Goal: Task Accomplishment & Management: Manage account settings

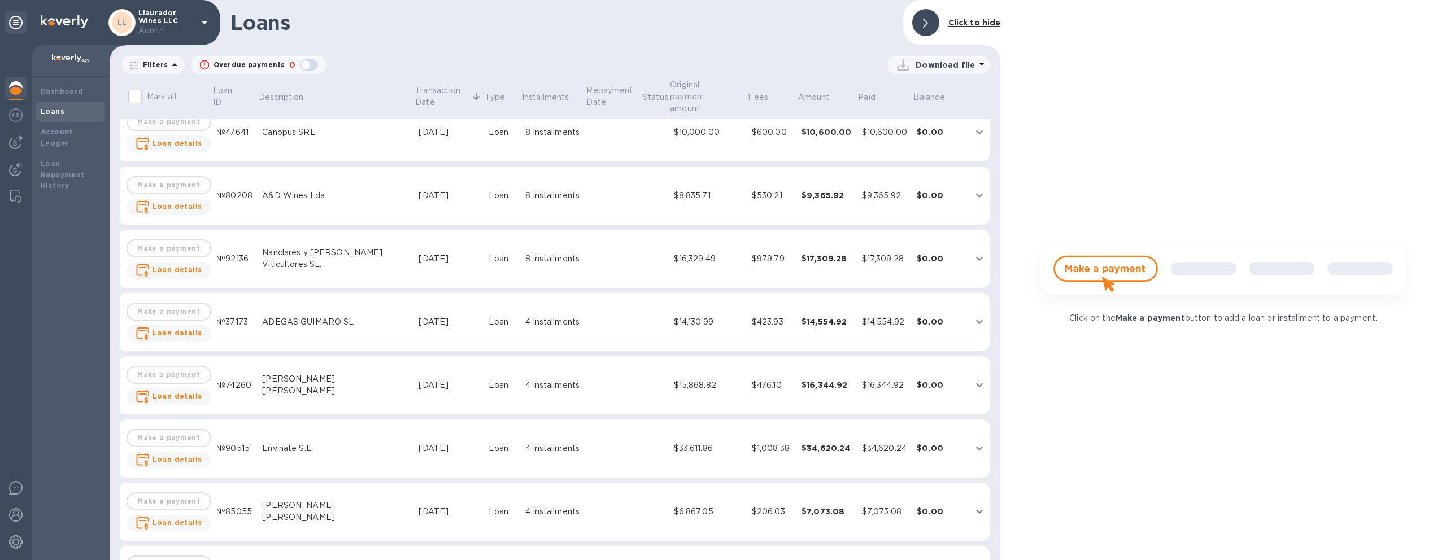
scroll to position [3453, 0]
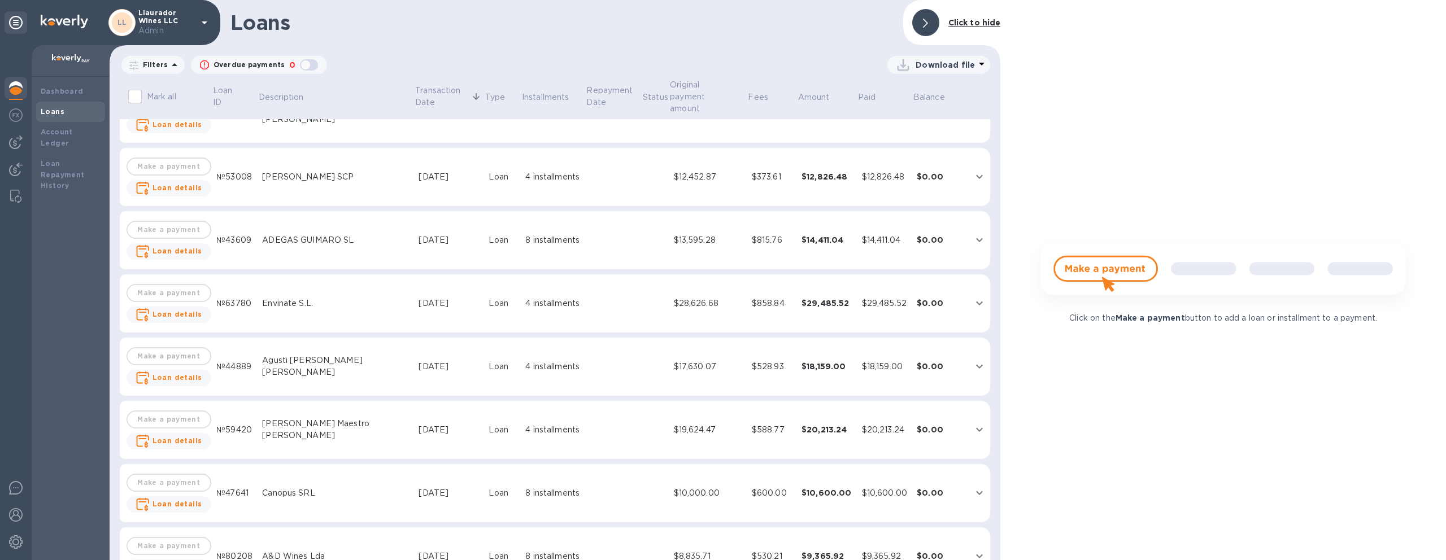
click at [63, 107] on div "Loans" at bounding box center [71, 111] width 60 height 11
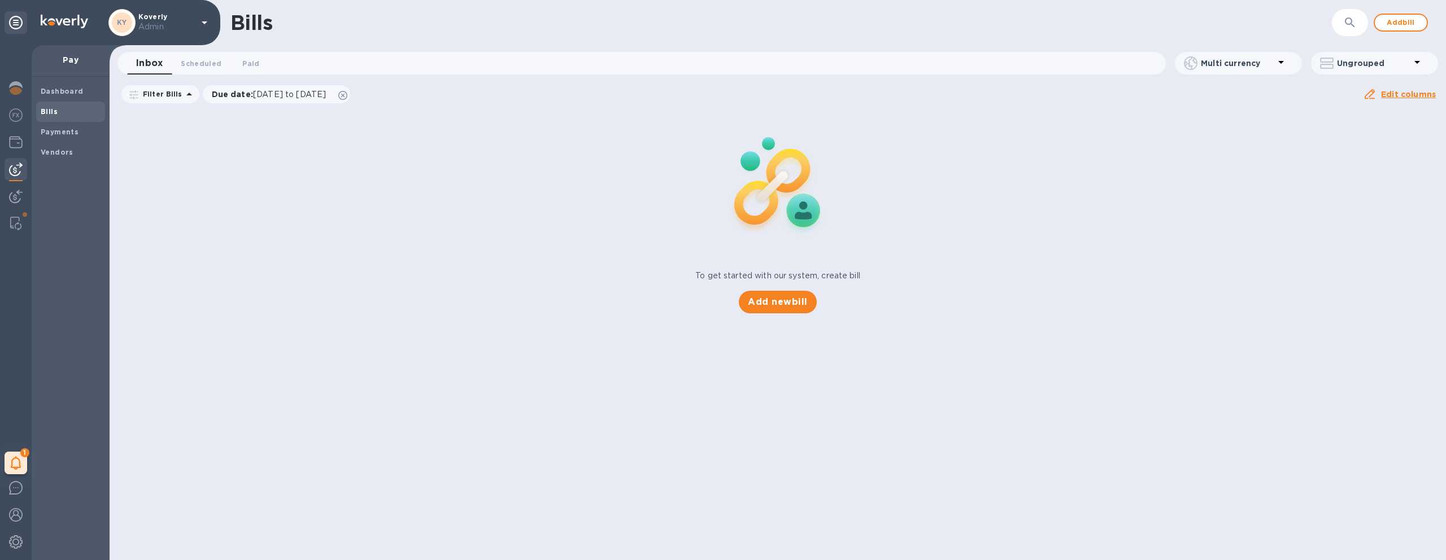
click at [68, 114] on span "Bills" at bounding box center [71, 111] width 60 height 11
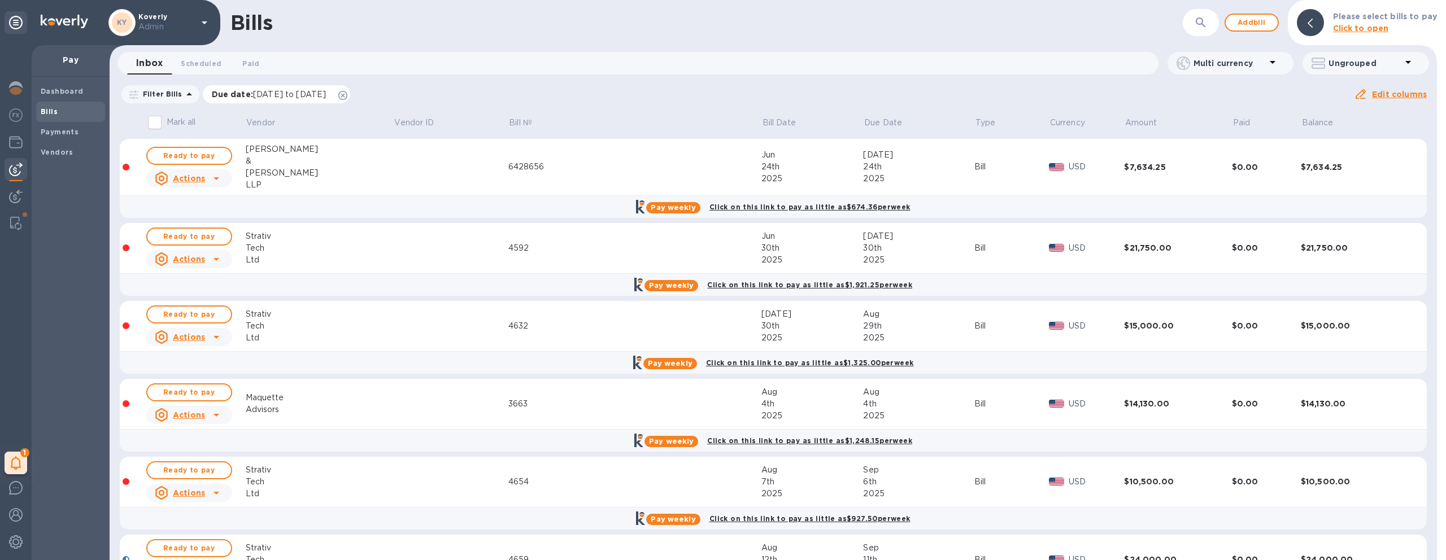
click at [347, 93] on icon at bounding box center [342, 95] width 9 height 9
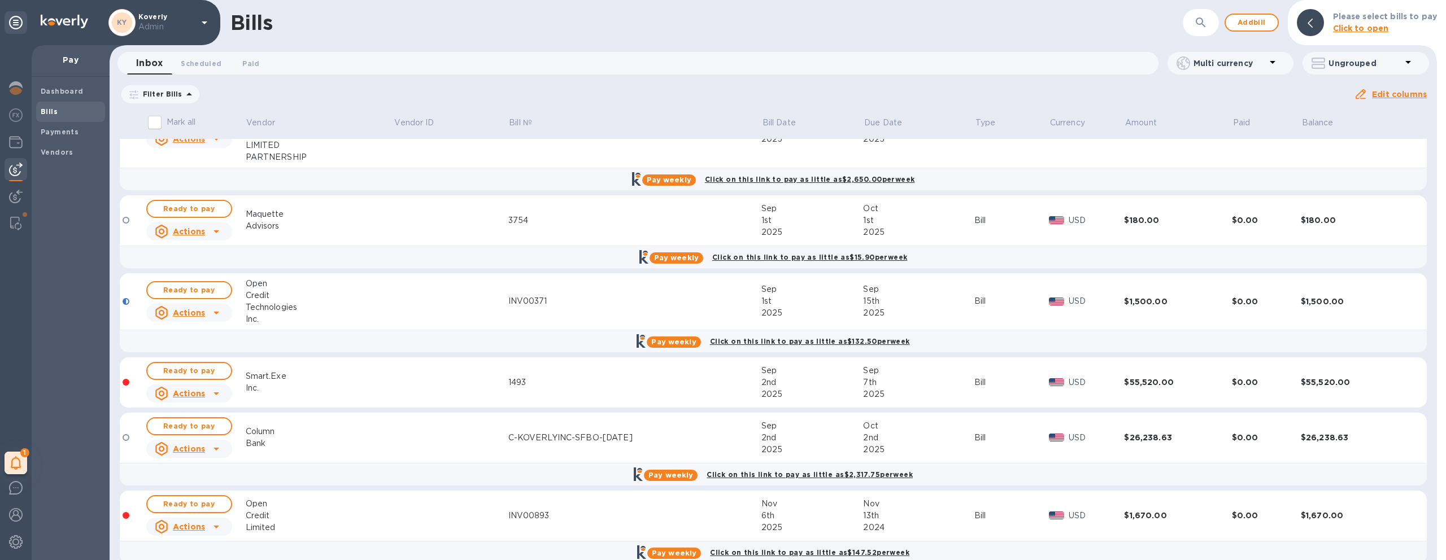
scroll to position [1030, 0]
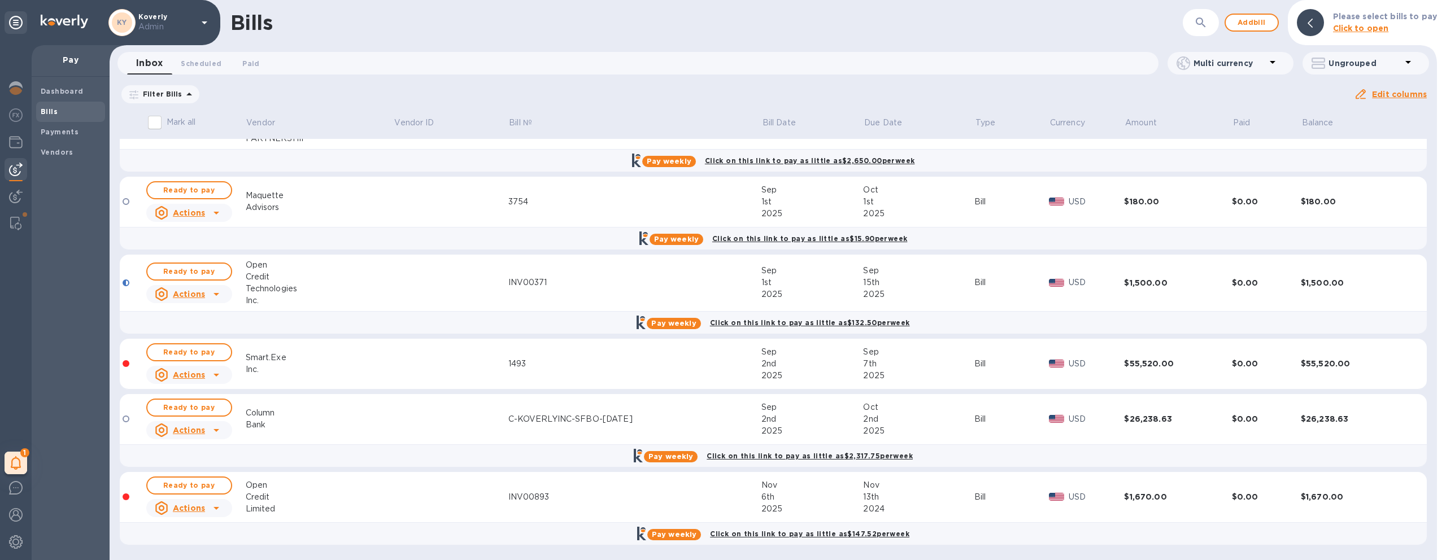
click at [339, 369] on div "Inc." at bounding box center [320, 370] width 148 height 12
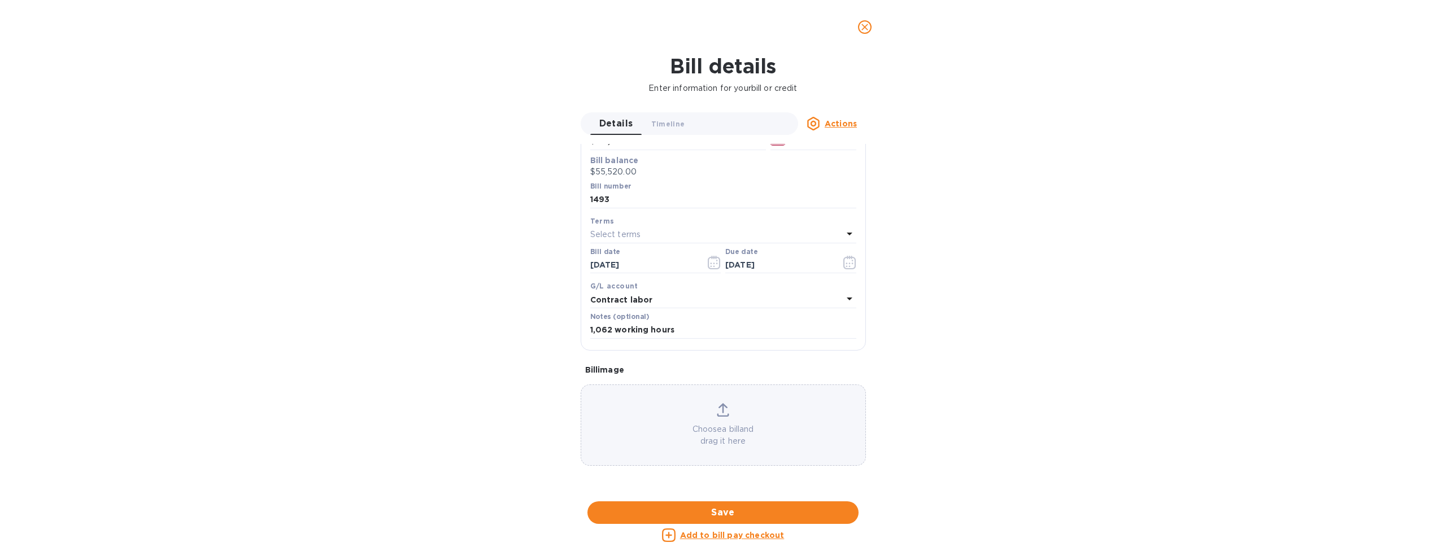
scroll to position [323, 0]
click at [698, 493] on div at bounding box center [723, 502] width 285 height 18
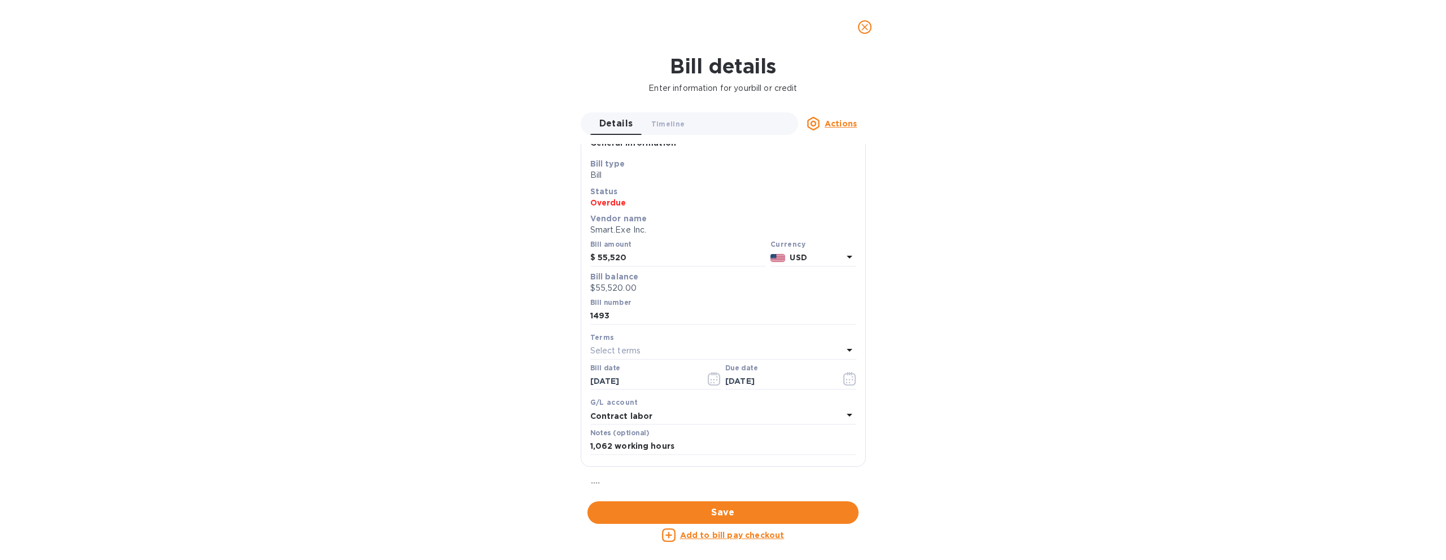
scroll to position [24, 0]
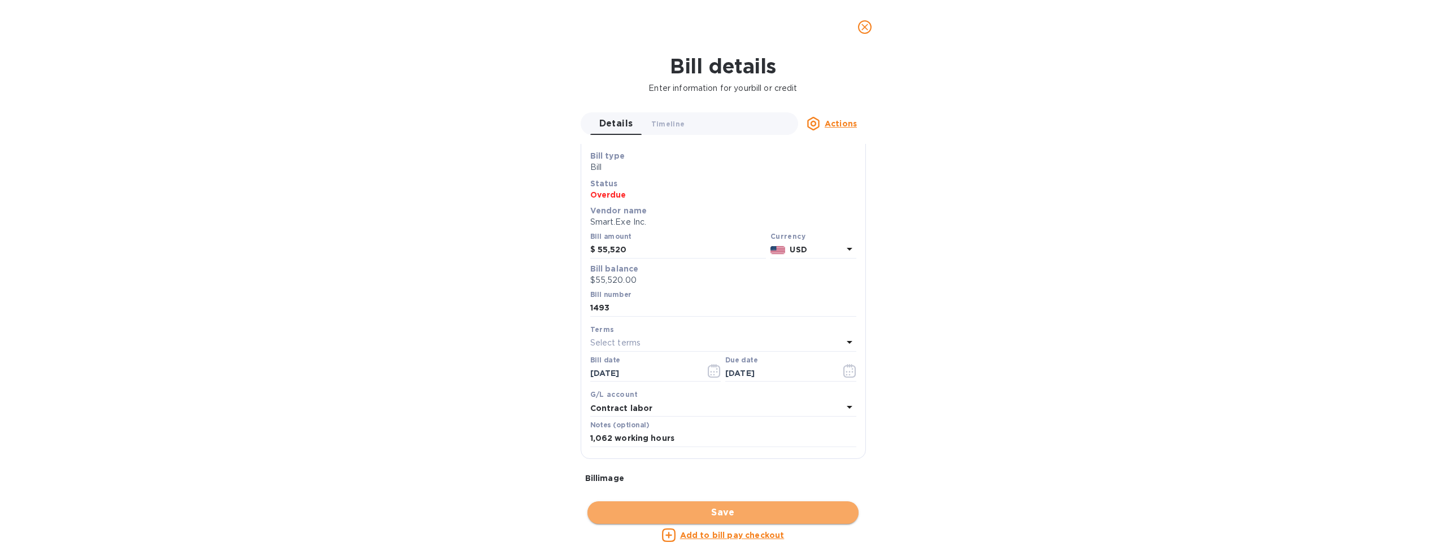
click at [747, 509] on span "Save" at bounding box center [722, 513] width 253 height 14
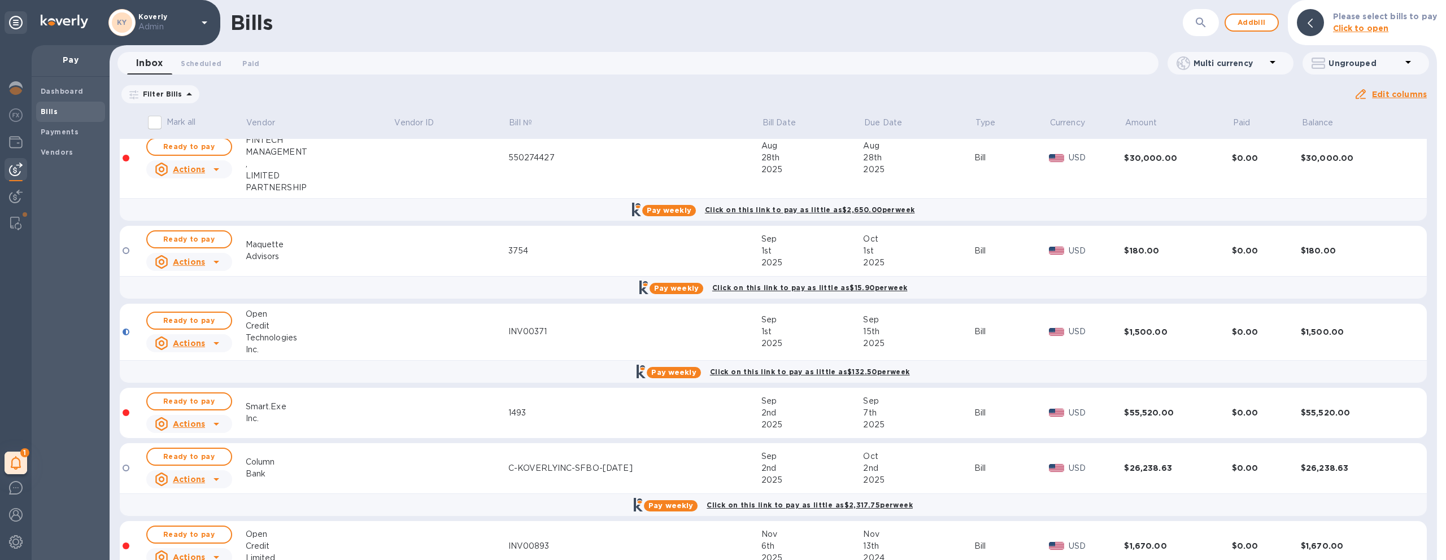
scroll to position [1030, 0]
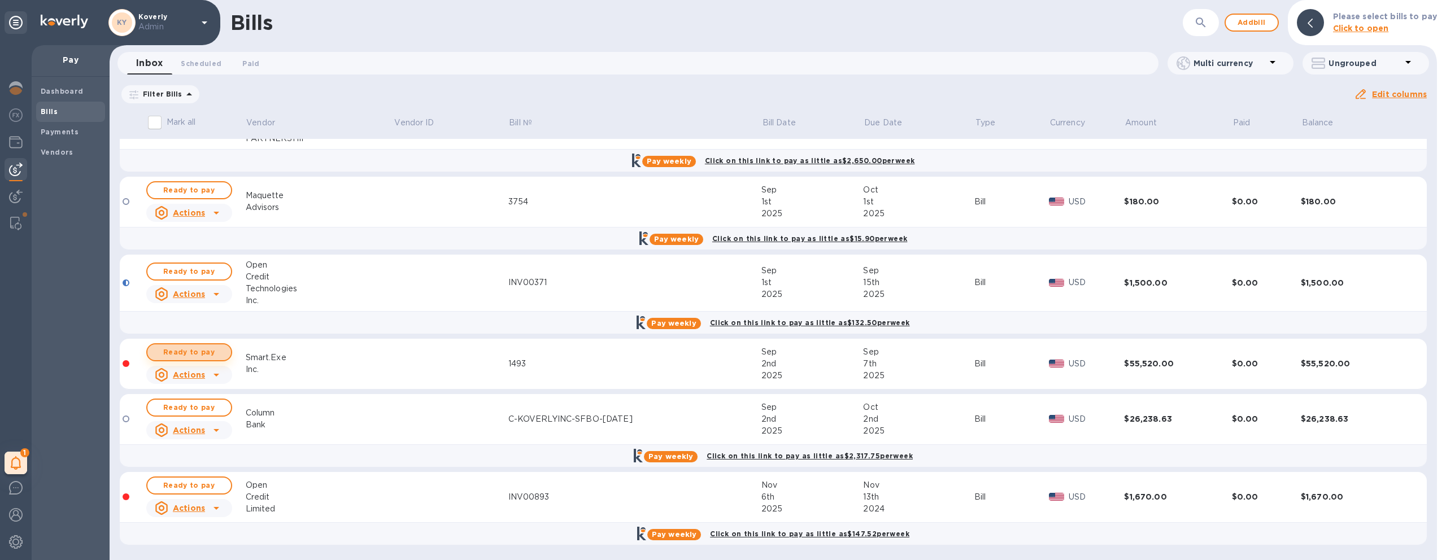
click at [221, 354] on button "Ready to pay" at bounding box center [189, 352] width 86 height 18
click at [216, 358] on span "Ready to pay" at bounding box center [189, 353] width 66 height 14
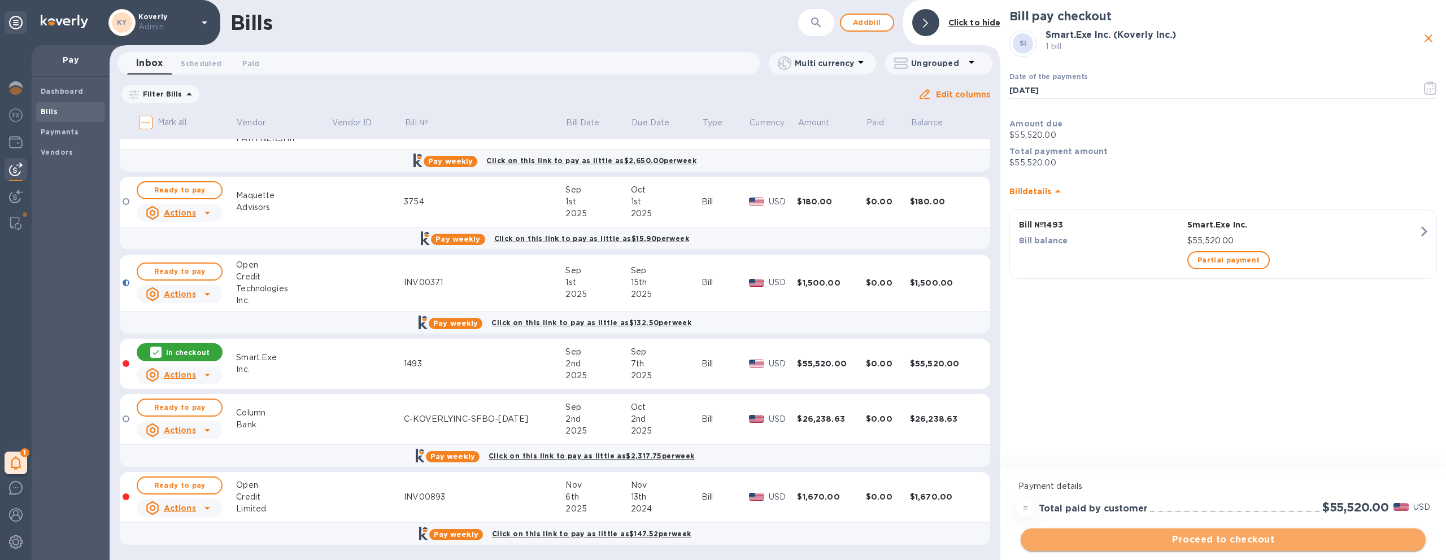
click at [1178, 537] on span "Proceed to checkout" at bounding box center [1223, 540] width 387 height 14
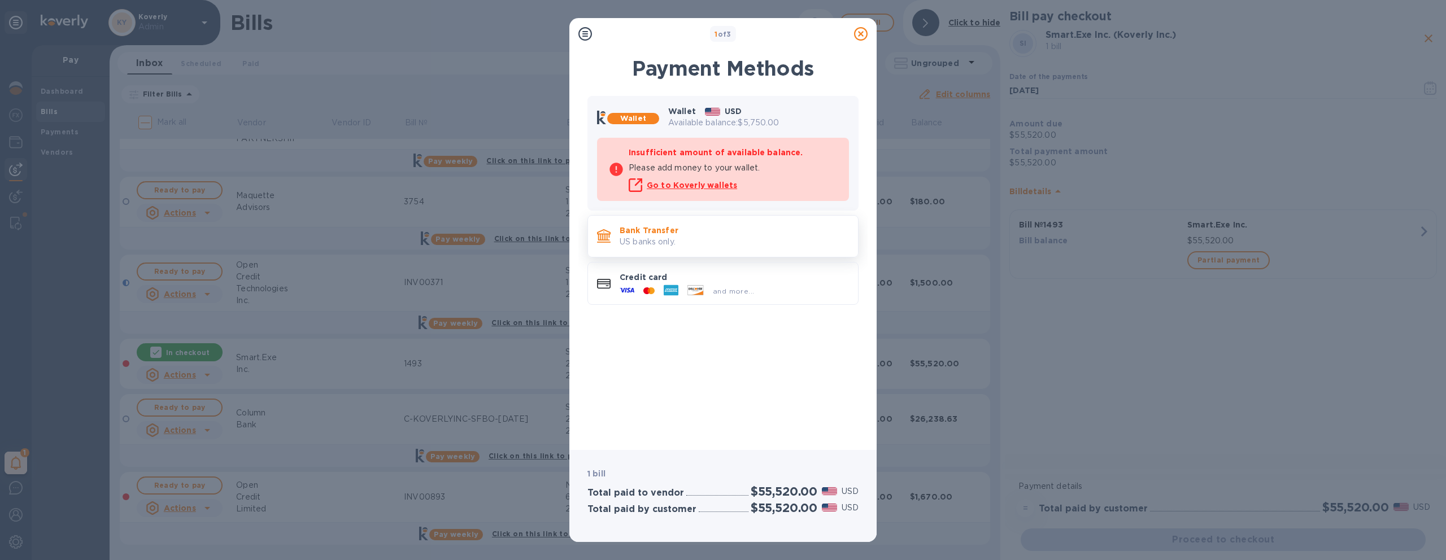
click at [696, 241] on p "US banks only." at bounding box center [734, 242] width 229 height 12
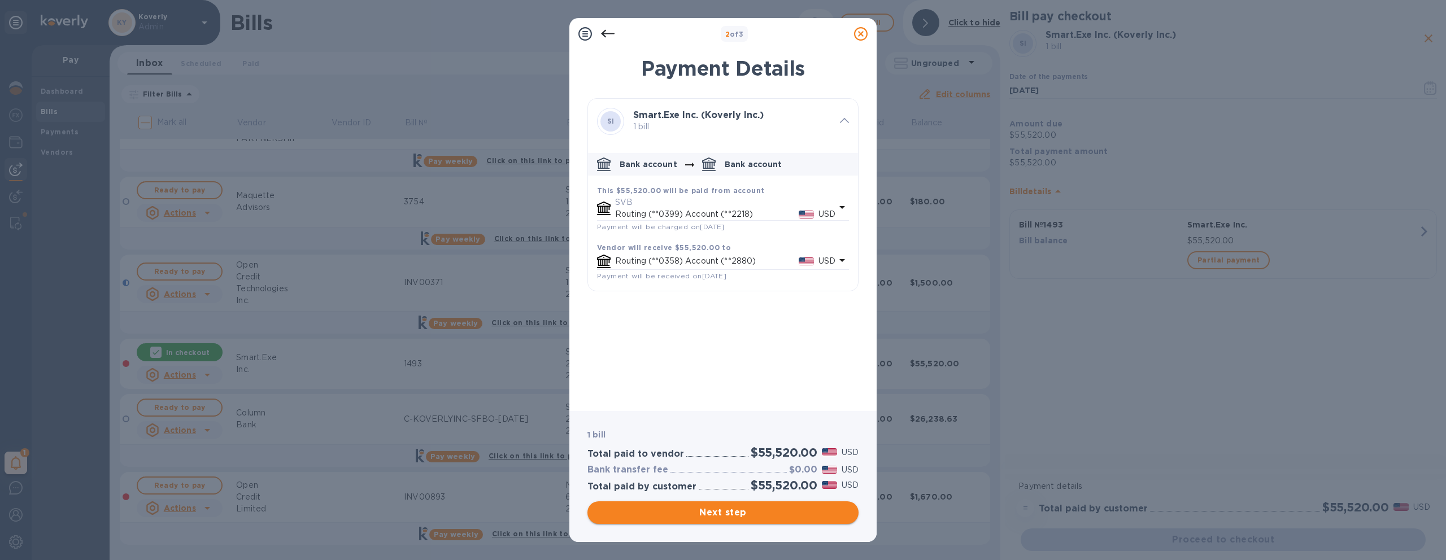
click at [741, 522] on button "Next step" at bounding box center [722, 513] width 271 height 23
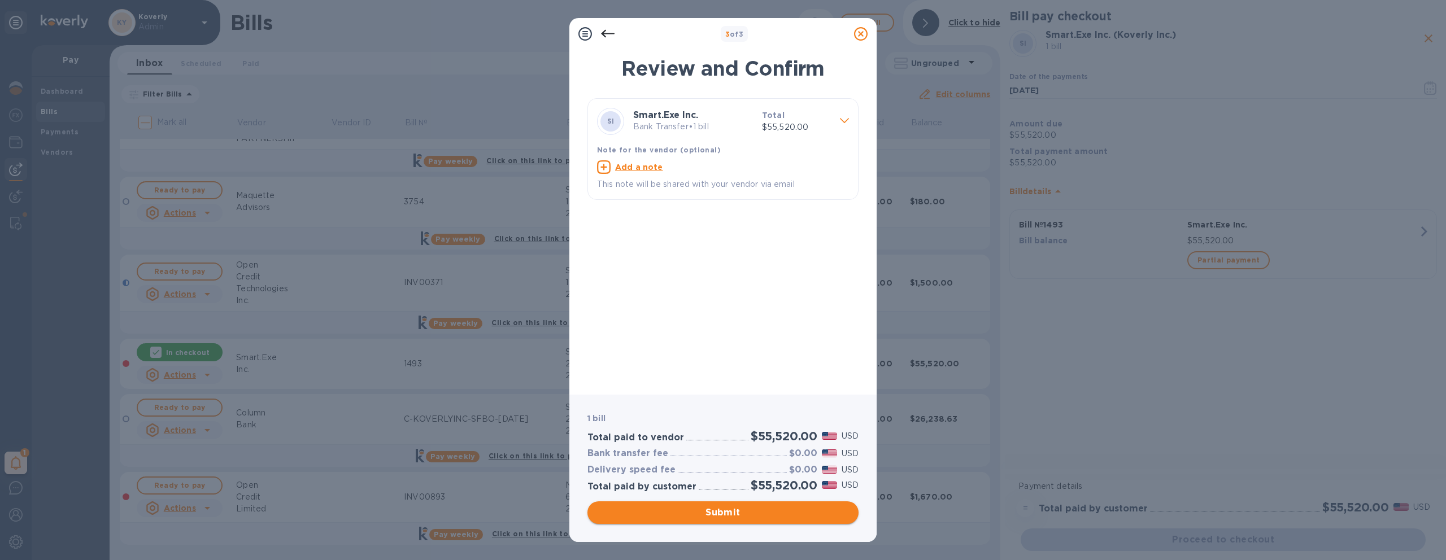
click at [730, 512] on span "Submit" at bounding box center [722, 513] width 253 height 14
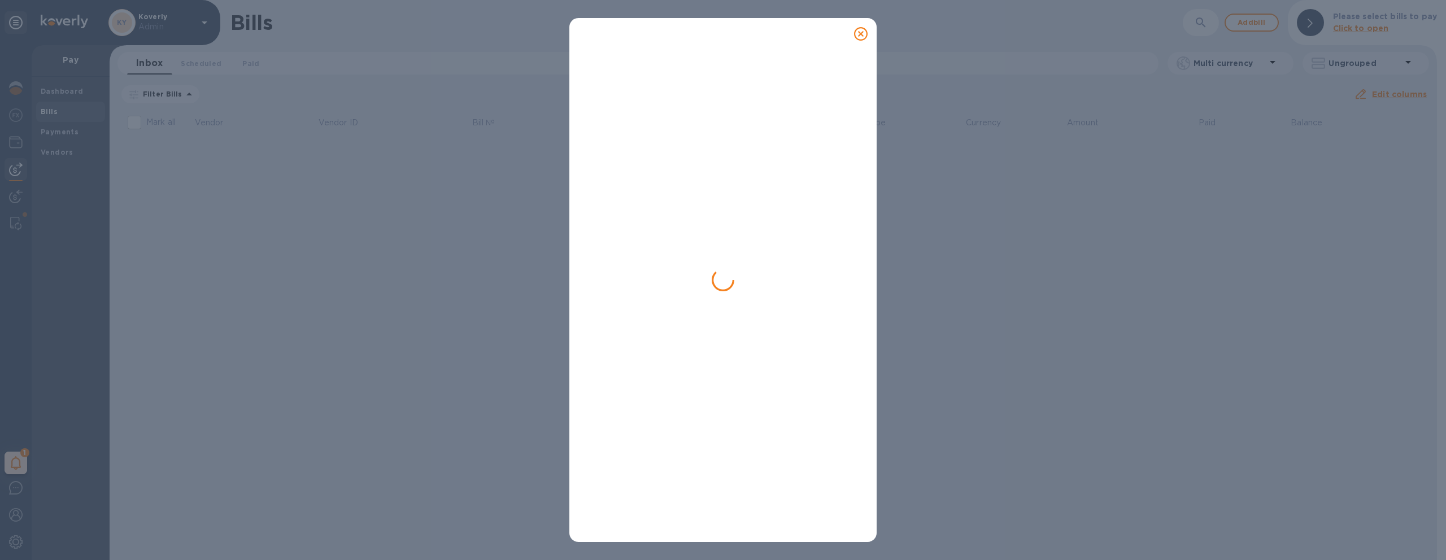
scroll to position [0, 0]
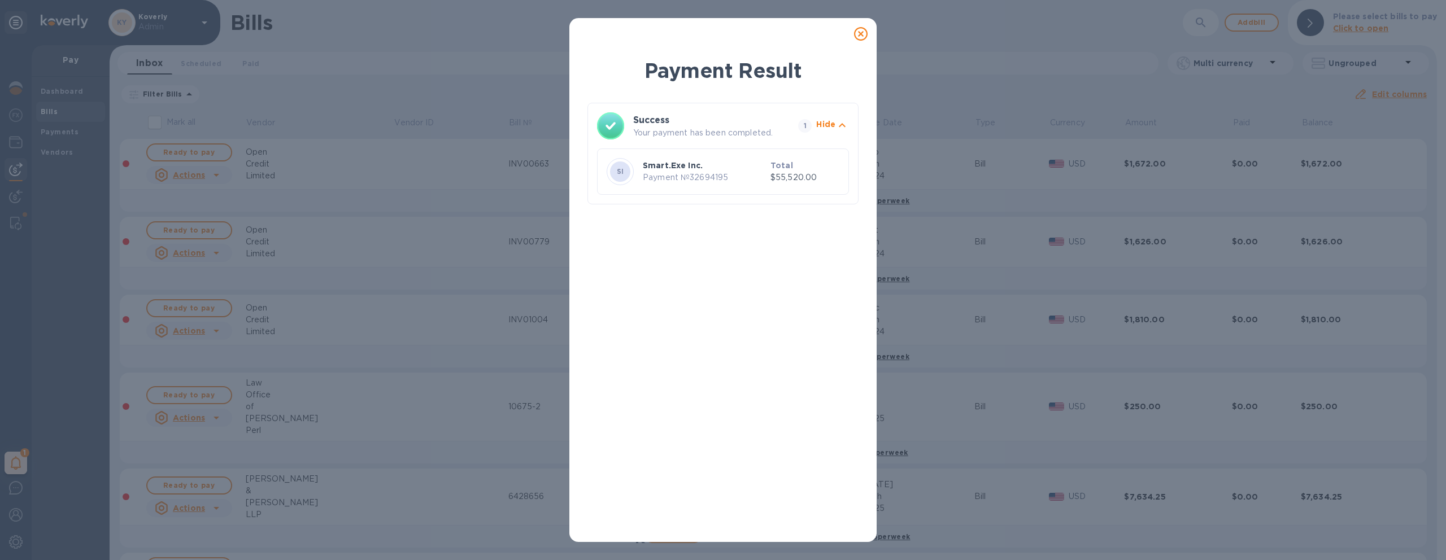
click at [861, 36] on icon at bounding box center [861, 34] width 14 height 14
